Goal: Task Accomplishment & Management: Complete application form

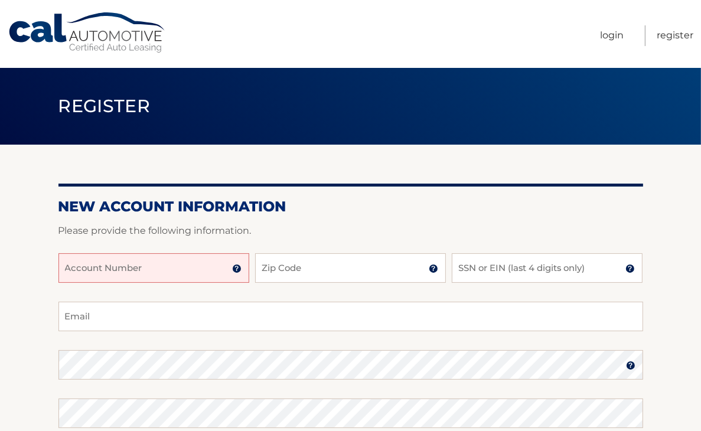
click at [129, 270] on input "Account Number" at bounding box center [153, 268] width 191 height 30
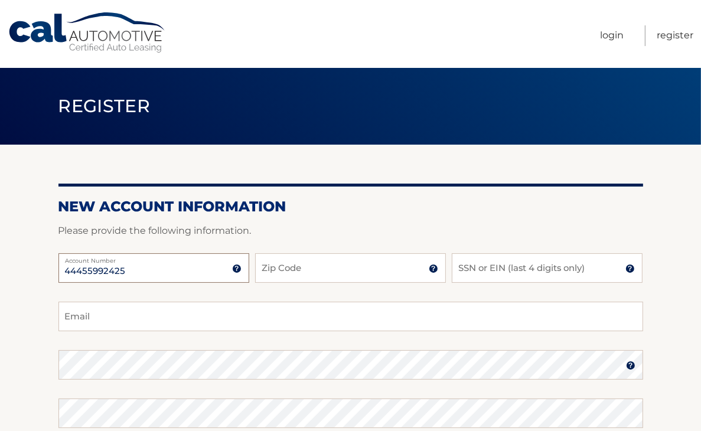
type input "44455992425"
click at [286, 275] on input "Zip Code" at bounding box center [350, 268] width 191 height 30
type input "11231"
type input "ammarchisio1@gmail.com"
click at [527, 271] on input "SSN or EIN (last 4 digits only)" at bounding box center [547, 268] width 191 height 30
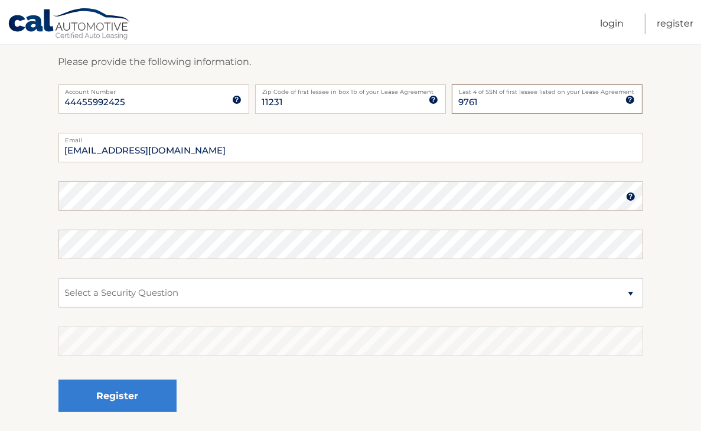
scroll to position [177, 0]
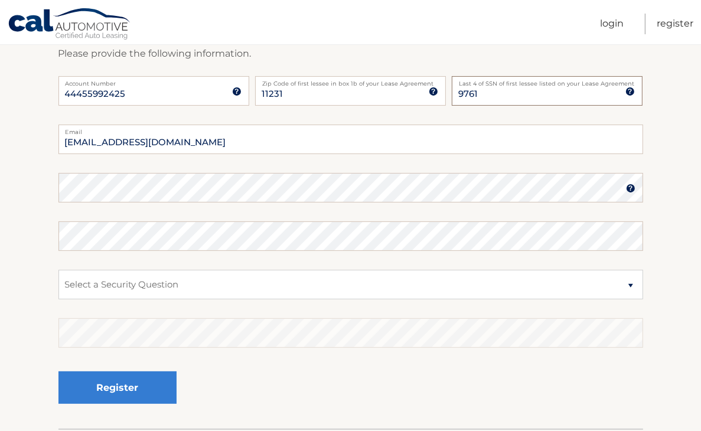
type input "9761"
click at [632, 187] on img at bounding box center [630, 188] width 9 height 9
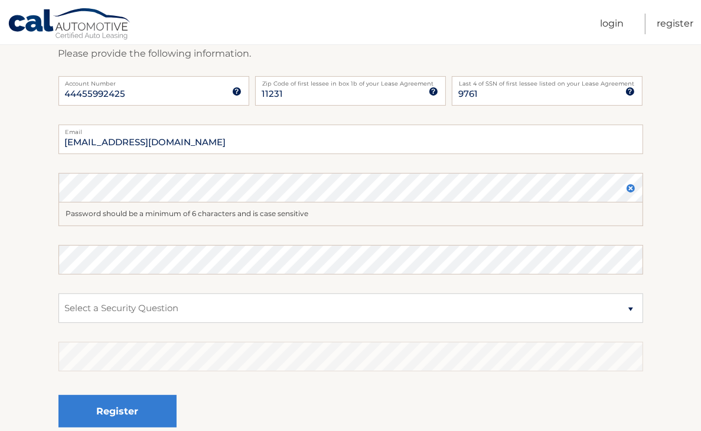
click at [155, 166] on fieldset "ammarchisio1@gmail.com Email Password Password should be a minimum of 6 charact…" at bounding box center [350, 289] width 585 height 328
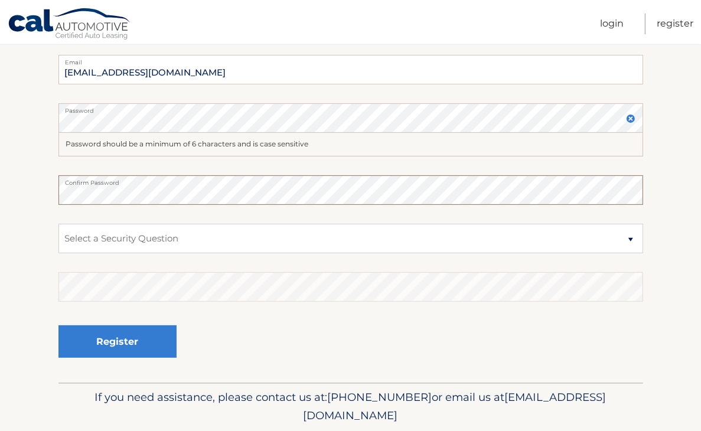
scroll to position [288, 0]
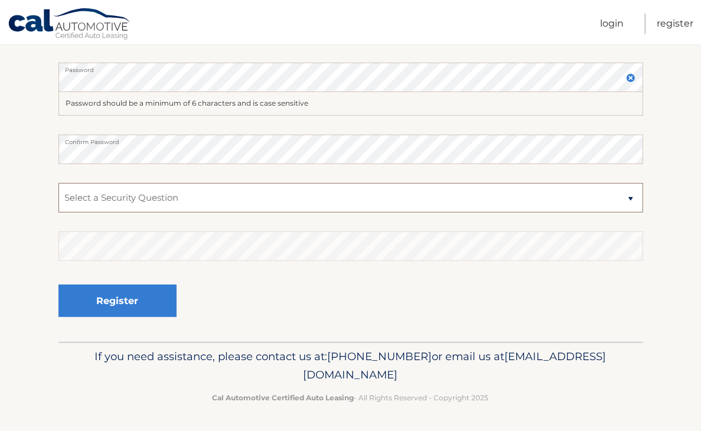
click at [625, 200] on select "Select a Security Question What was the name of your elementary school? What is…" at bounding box center [350, 198] width 585 height 30
select select "2"
click at [58, 183] on select "Select a Security Question What was the name of your elementary school? What is…" at bounding box center [350, 198] width 585 height 30
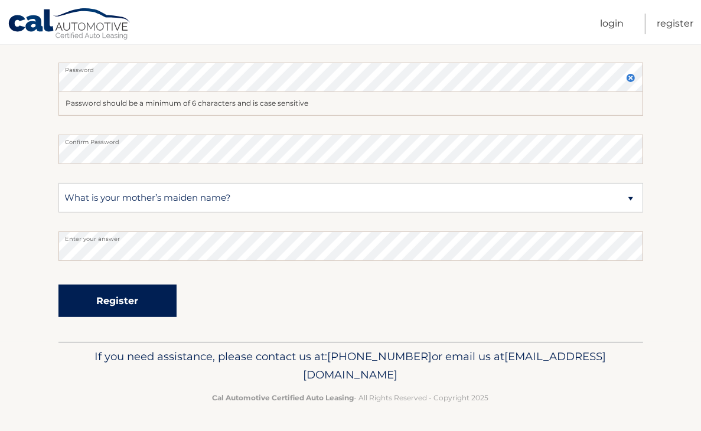
click at [132, 301] on button "Register" at bounding box center [117, 301] width 118 height 32
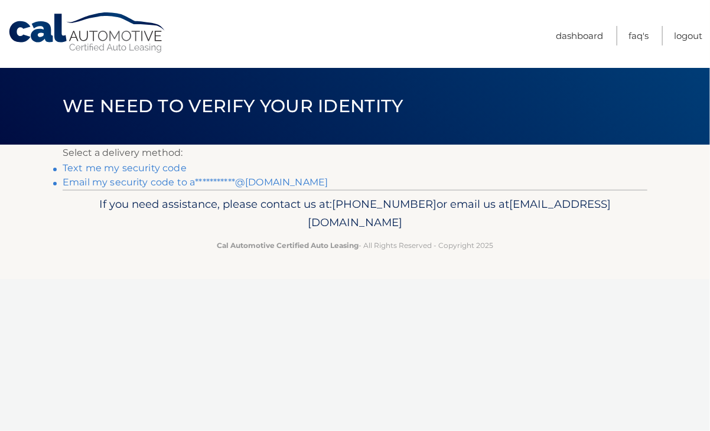
click at [146, 168] on link "Text me my security code" at bounding box center [125, 167] width 124 height 11
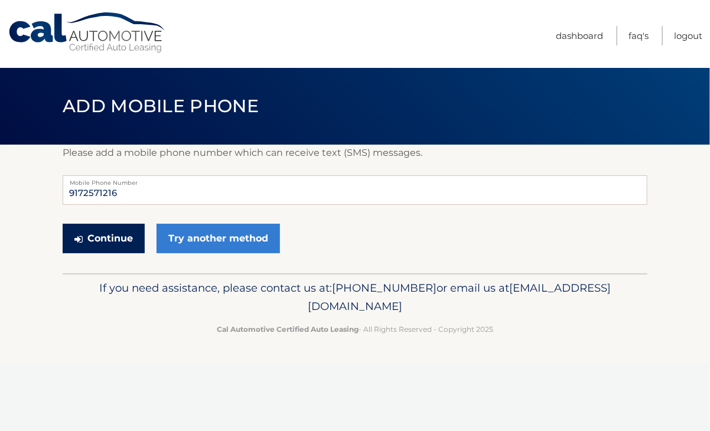
click at [125, 240] on button "Continue" at bounding box center [104, 239] width 82 height 30
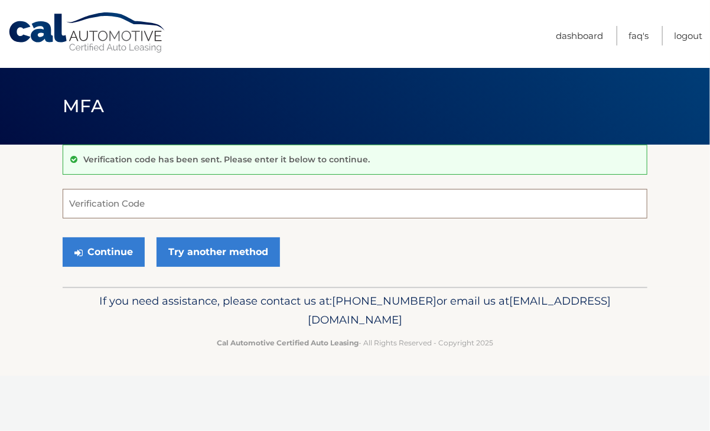
click at [165, 202] on input "Verification Code" at bounding box center [355, 204] width 585 height 30
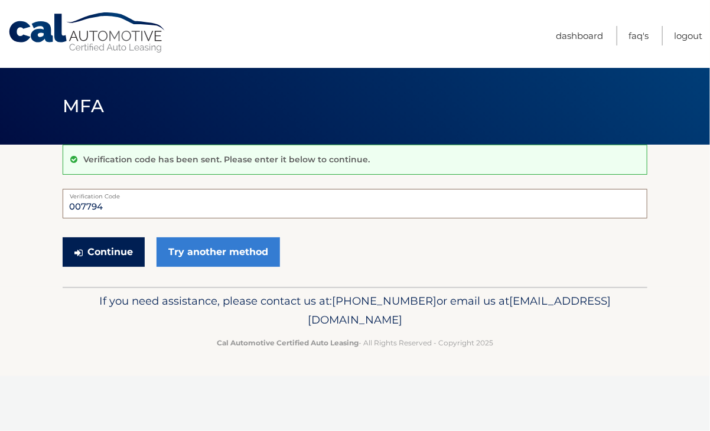
type input "007794"
click at [120, 249] on button "Continue" at bounding box center [104, 252] width 82 height 30
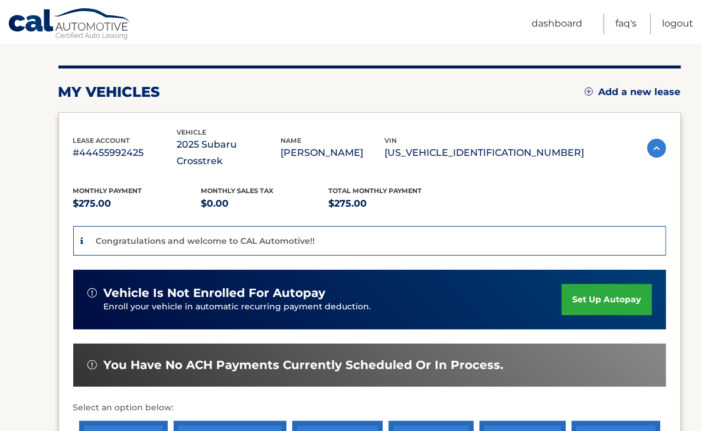
scroll to position [208, 0]
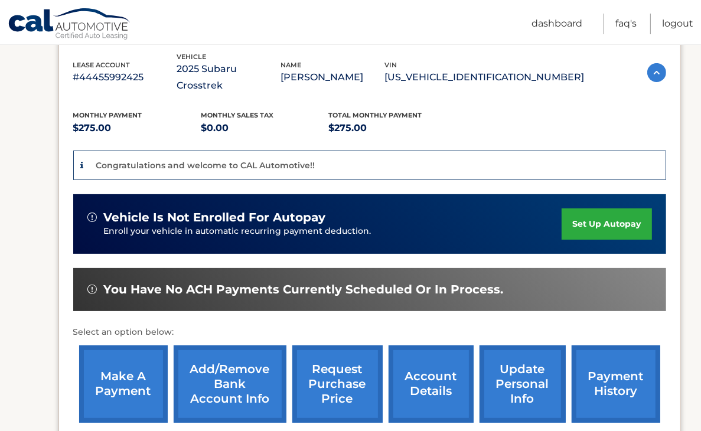
click at [415, 354] on link "account details" at bounding box center [431, 384] width 85 height 77
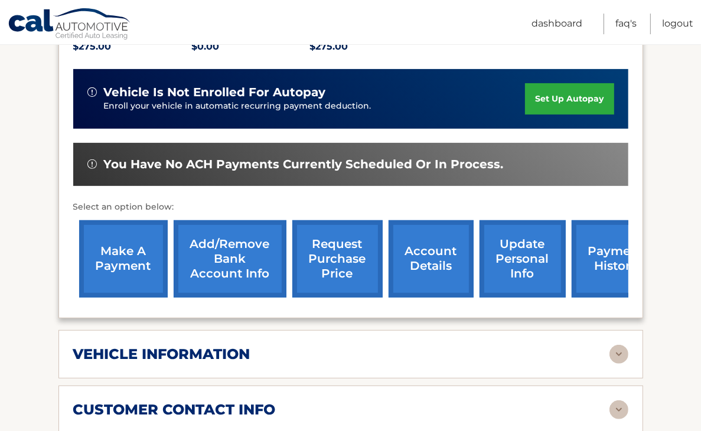
scroll to position [354, 0]
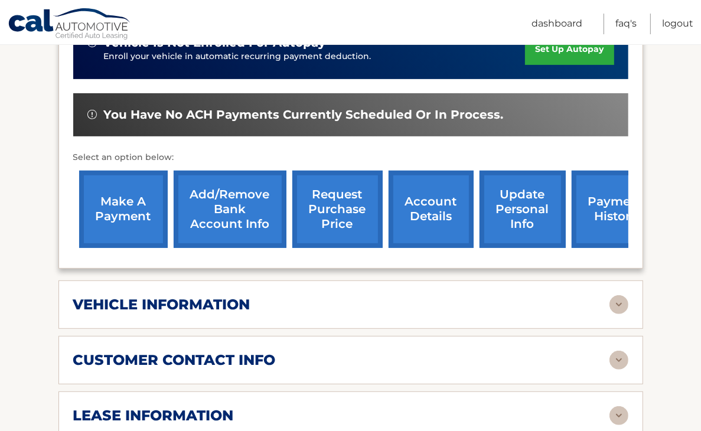
click at [616, 295] on img at bounding box center [619, 304] width 19 height 19
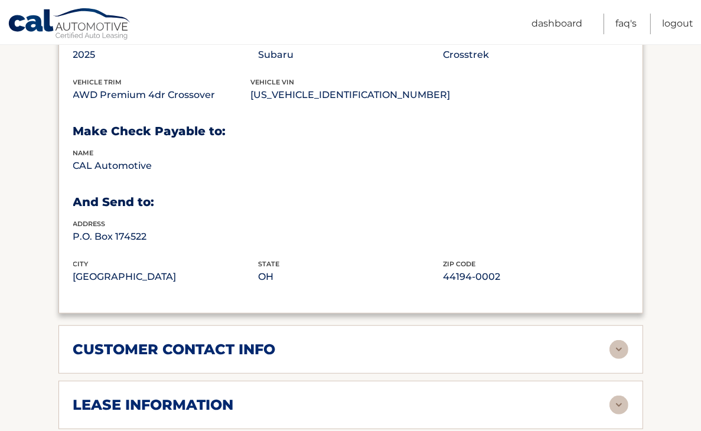
scroll to position [709, 0]
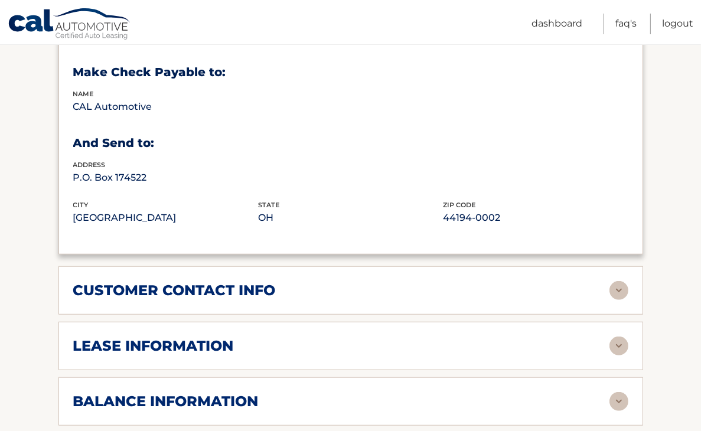
click at [621, 337] on img at bounding box center [619, 346] width 19 height 19
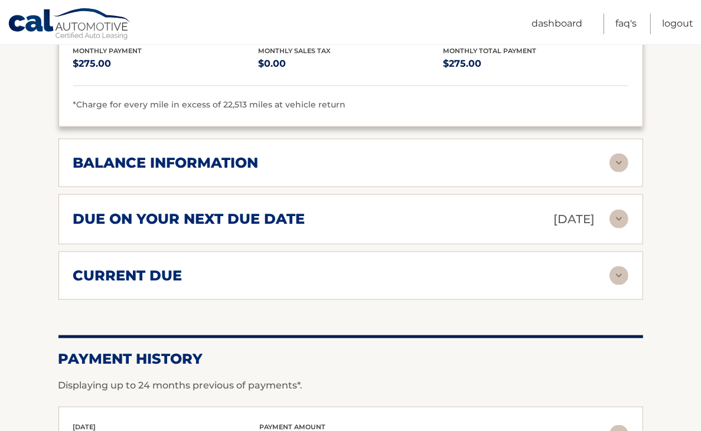
scroll to position [1181, 0]
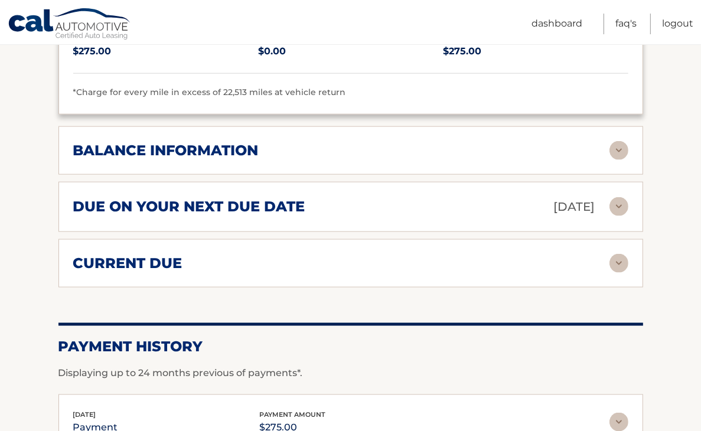
click at [621, 254] on img at bounding box center [619, 263] width 19 height 19
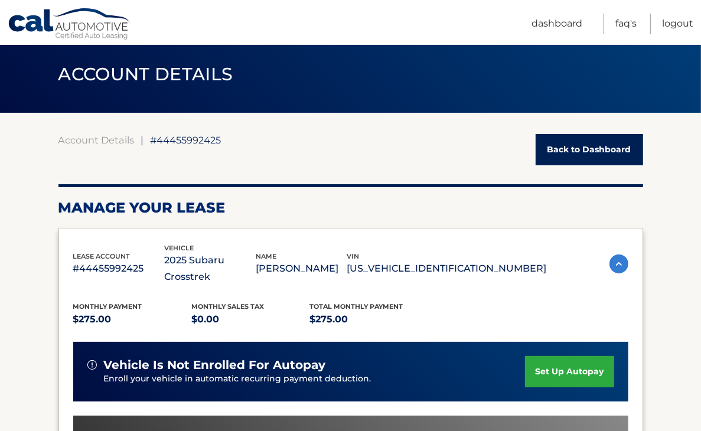
scroll to position [0, 0]
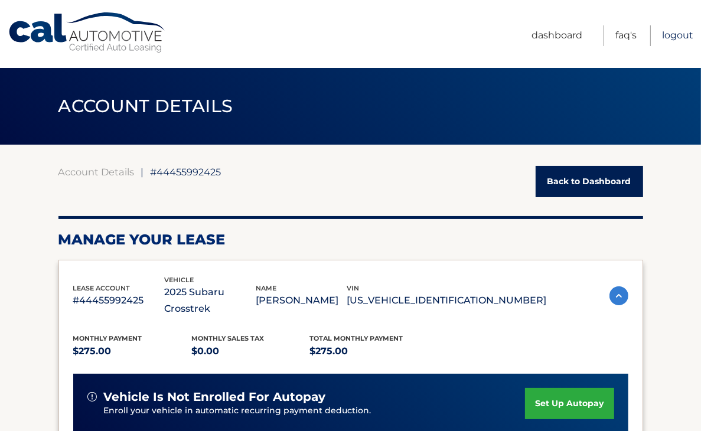
click at [680, 37] on link "Logout" at bounding box center [677, 35] width 31 height 21
